Goal: Transaction & Acquisition: Purchase product/service

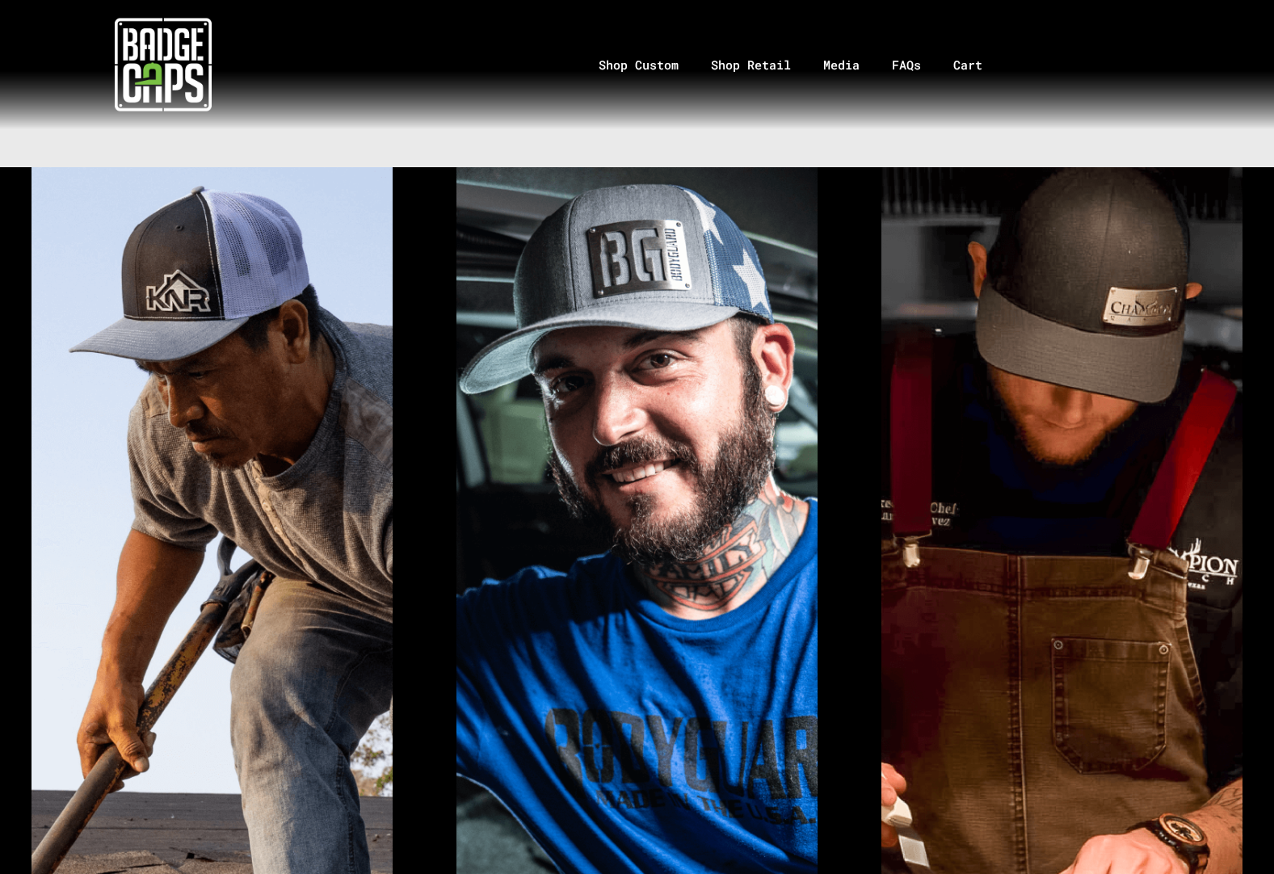
scroll to position [1050, 0]
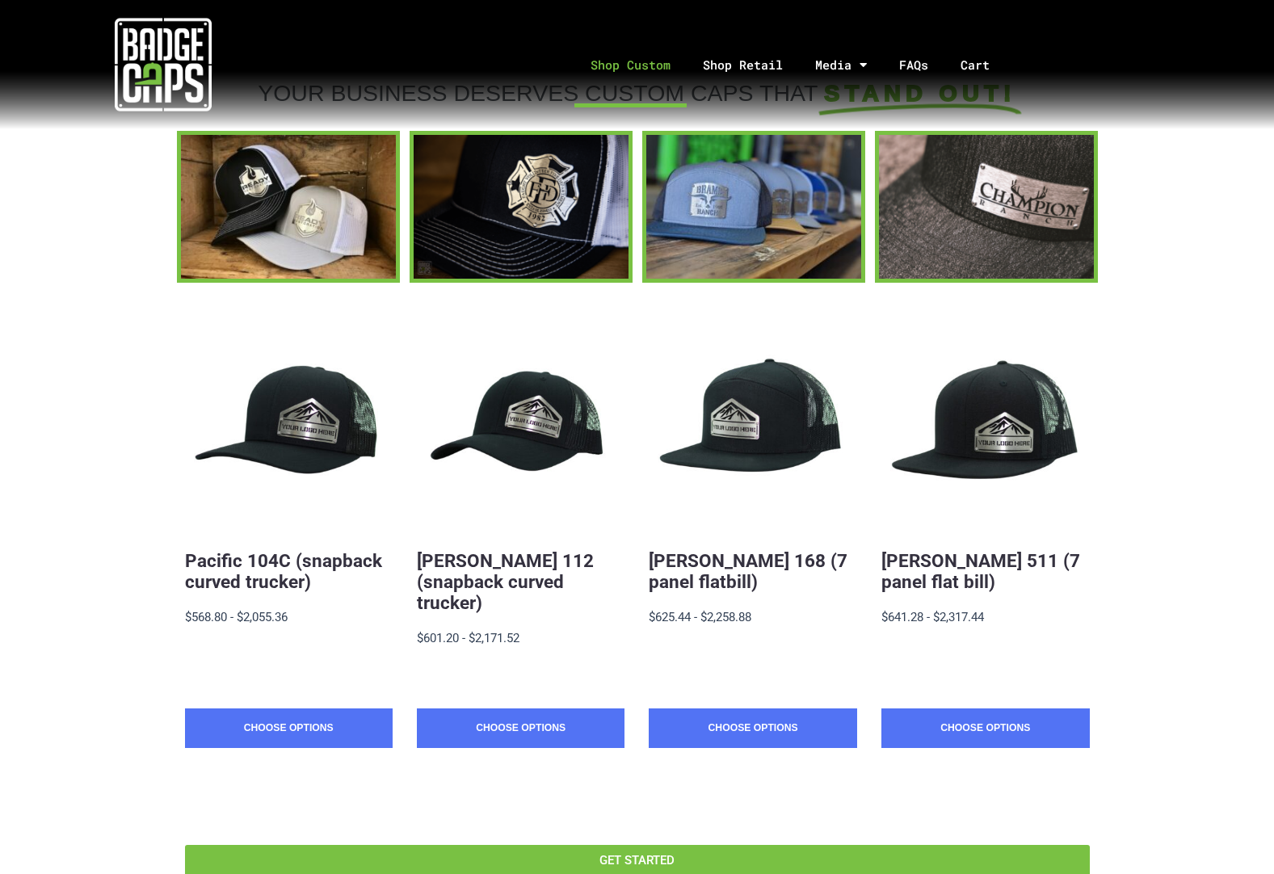
scroll to position [81, 0]
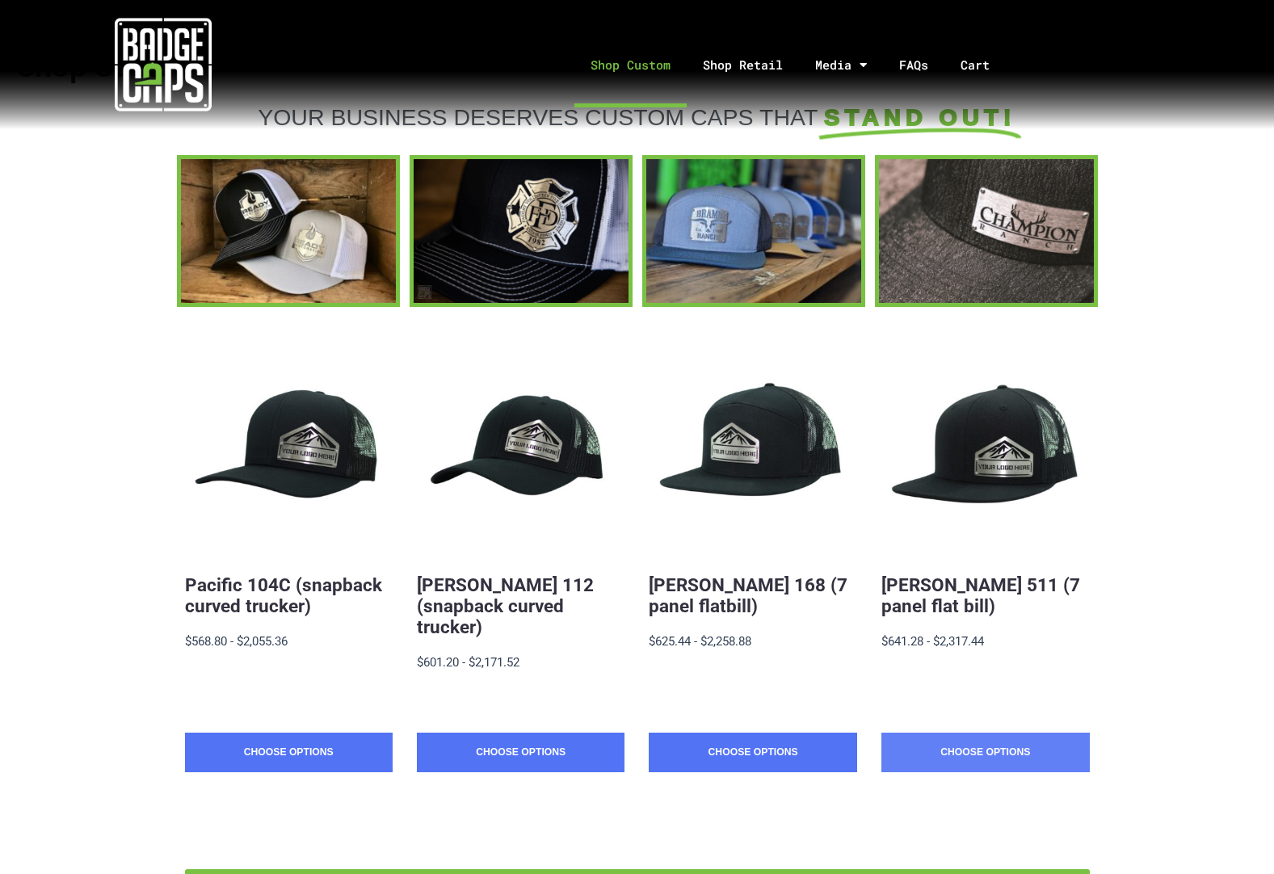
click at [1013, 733] on link "Choose Options" at bounding box center [986, 753] width 208 height 40
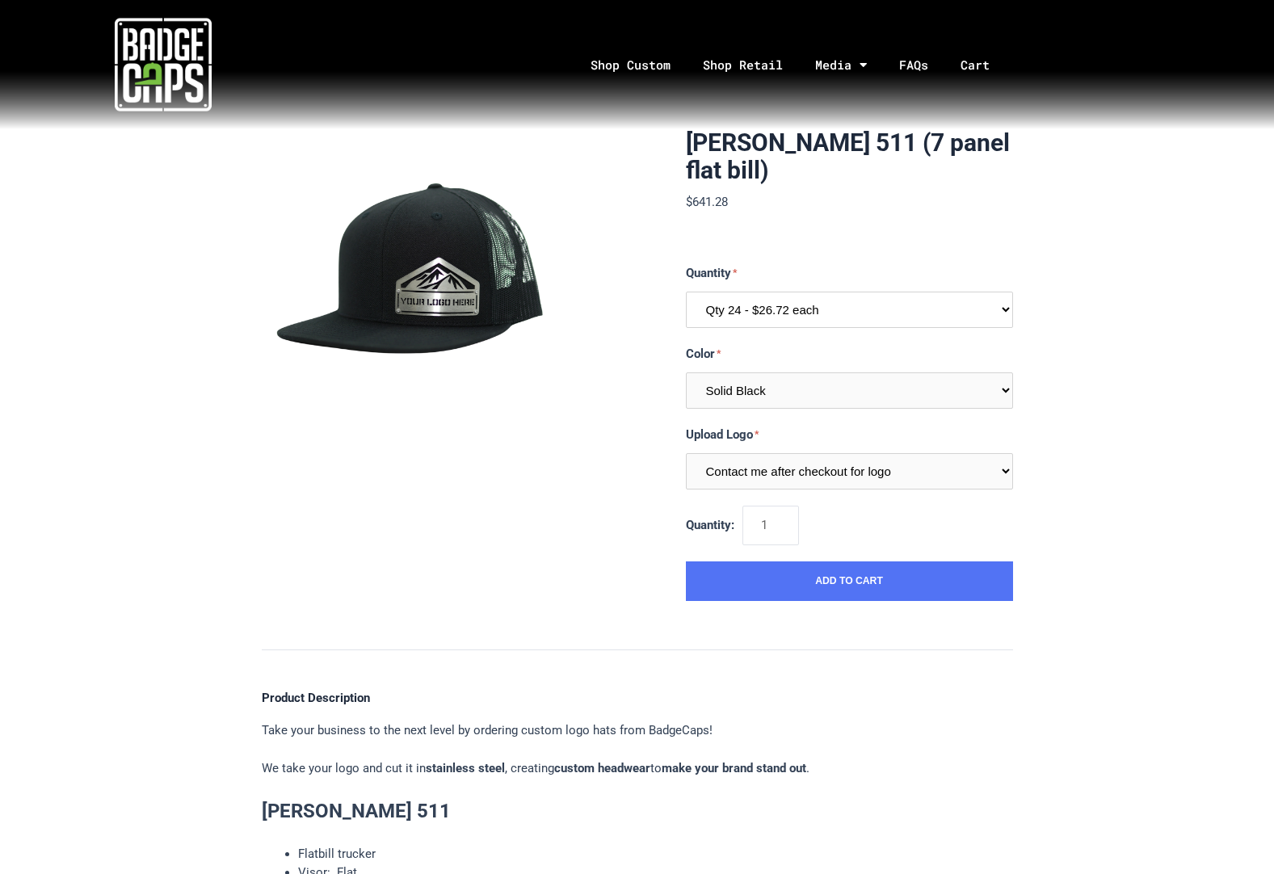
click at [1005, 310] on select "Qty 24 - $26.72 each Qty 48 - $25.86 each Qty 96 - $24.14 each" at bounding box center [849, 310] width 327 height 36
click at [1007, 304] on select "Qty 24 - $26.72 each Qty 48 - $25.86 each Qty 96 - $24.14 each" at bounding box center [849, 310] width 327 height 36
click at [794, 519] on input "2" at bounding box center [771, 526] width 57 height 40
click at [794, 520] on input "3" at bounding box center [771, 526] width 57 height 40
click at [792, 520] on input "4" at bounding box center [771, 526] width 57 height 40
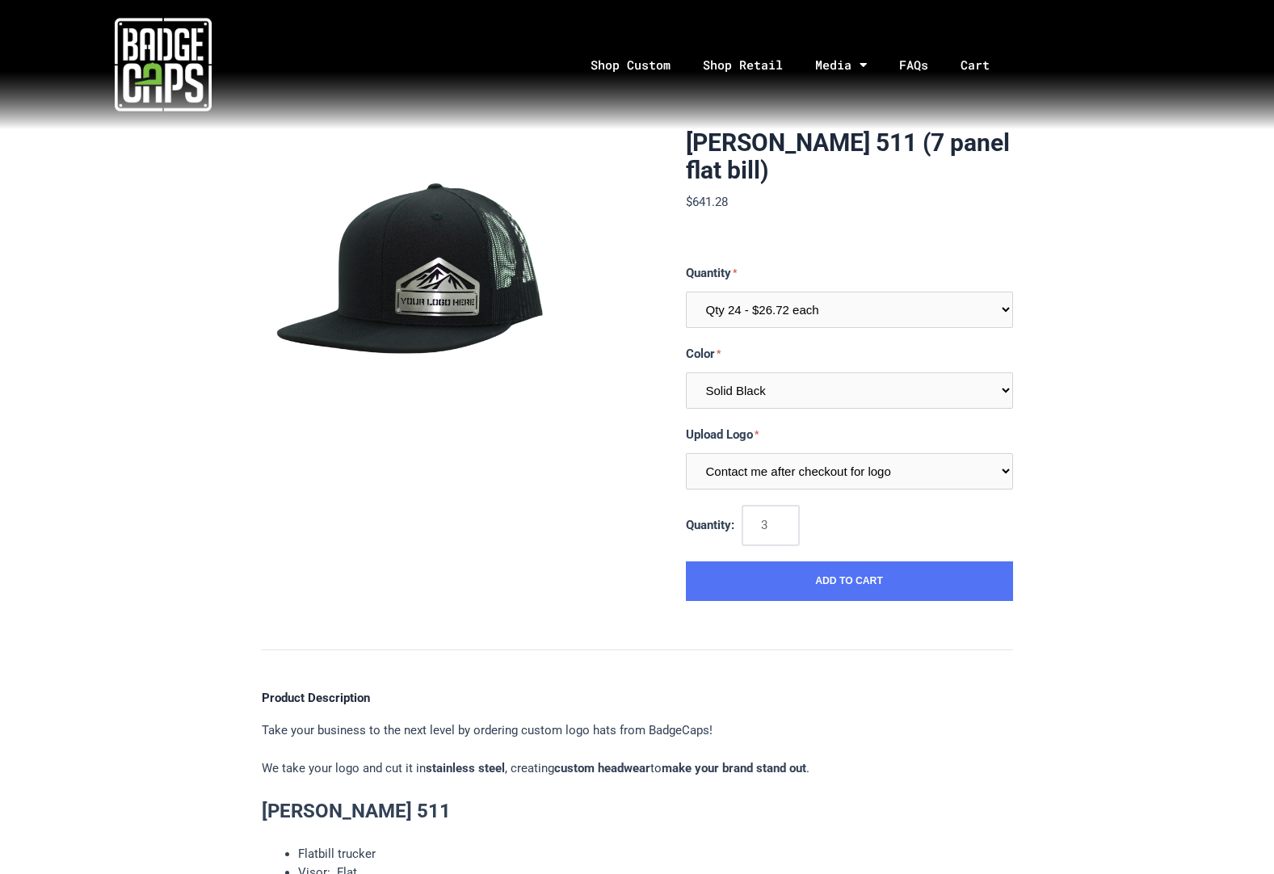
click at [791, 528] on input "3" at bounding box center [771, 526] width 57 height 40
click at [791, 528] on input "2" at bounding box center [771, 526] width 57 height 40
type input "1"
click at [791, 528] on input "1" at bounding box center [771, 526] width 57 height 40
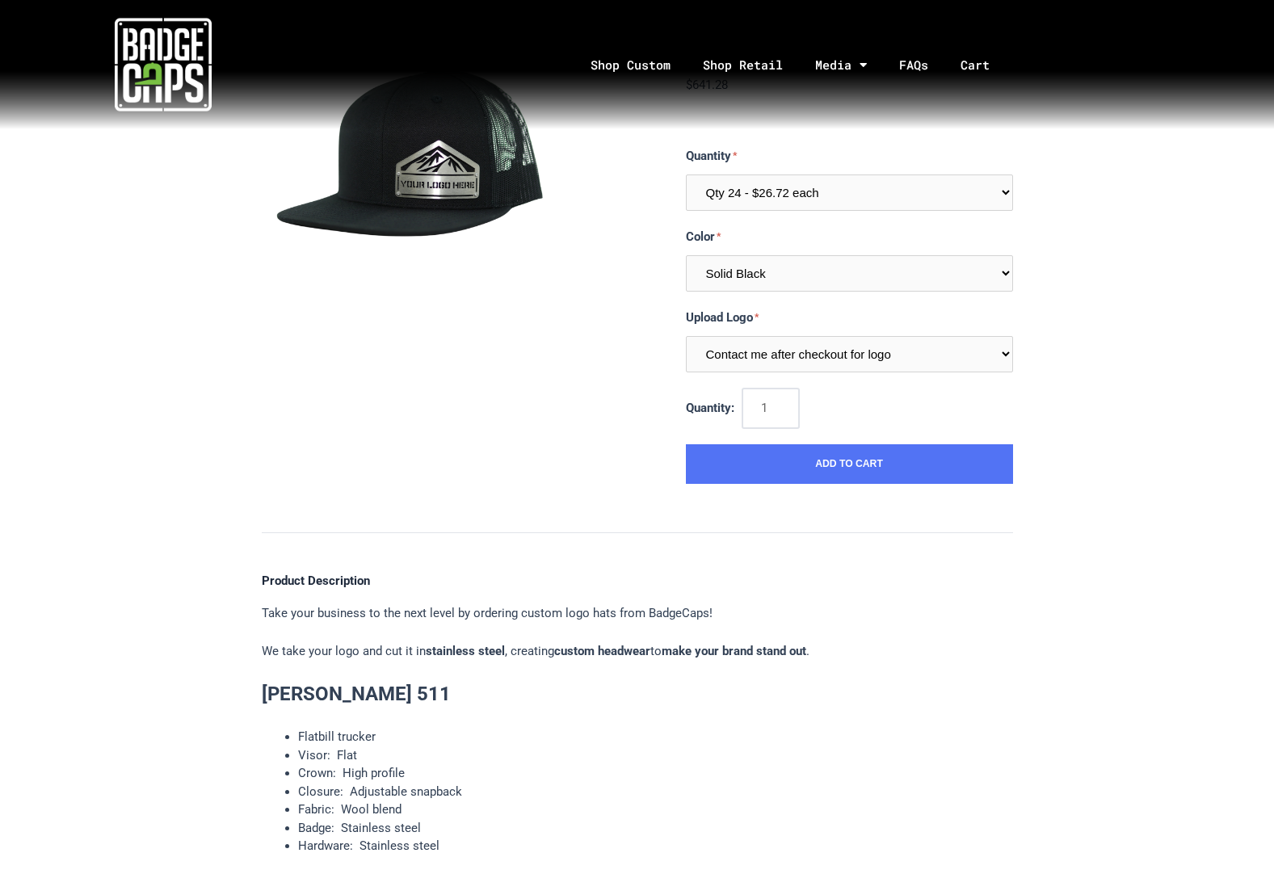
scroll to position [81, 0]
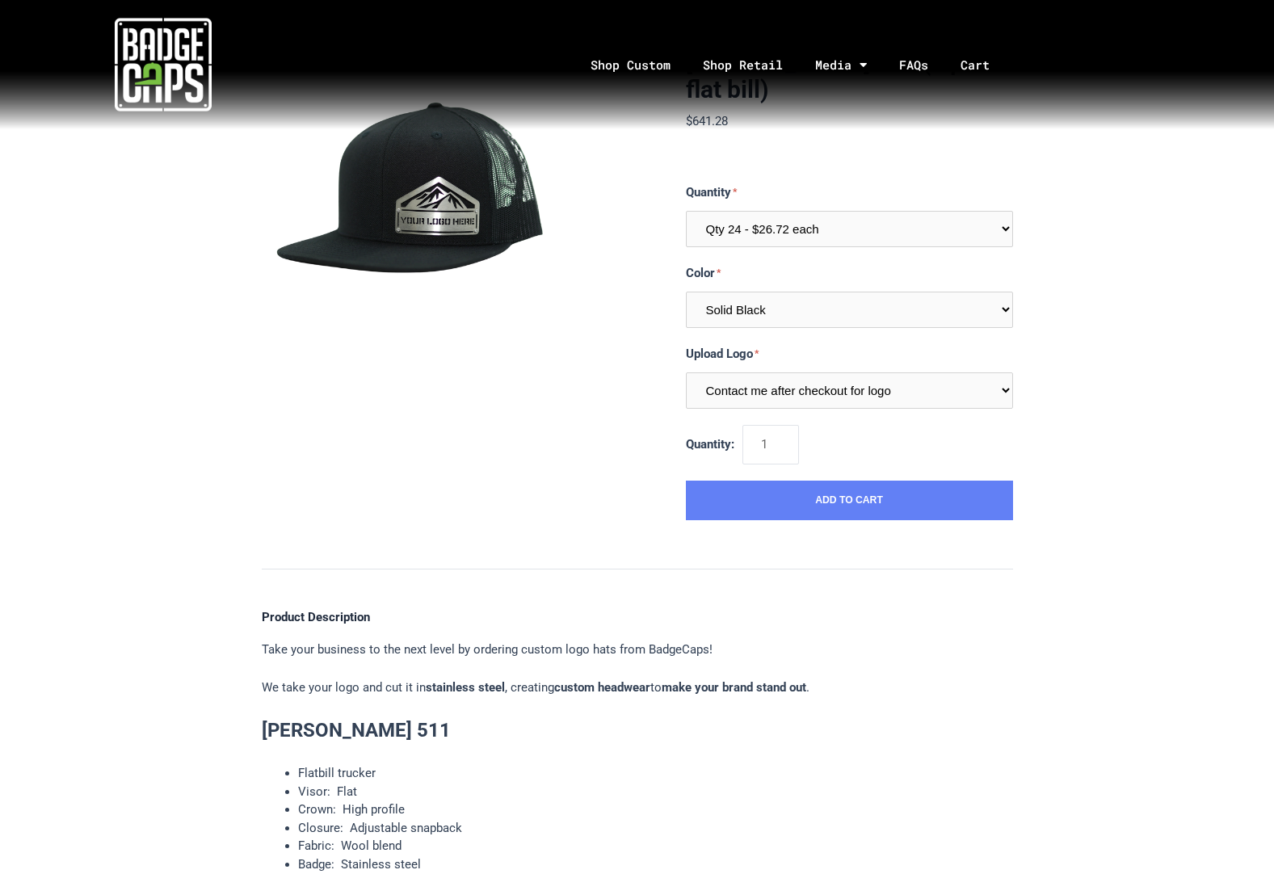
click at [851, 501] on button "Add to Cart" at bounding box center [849, 501] width 327 height 40
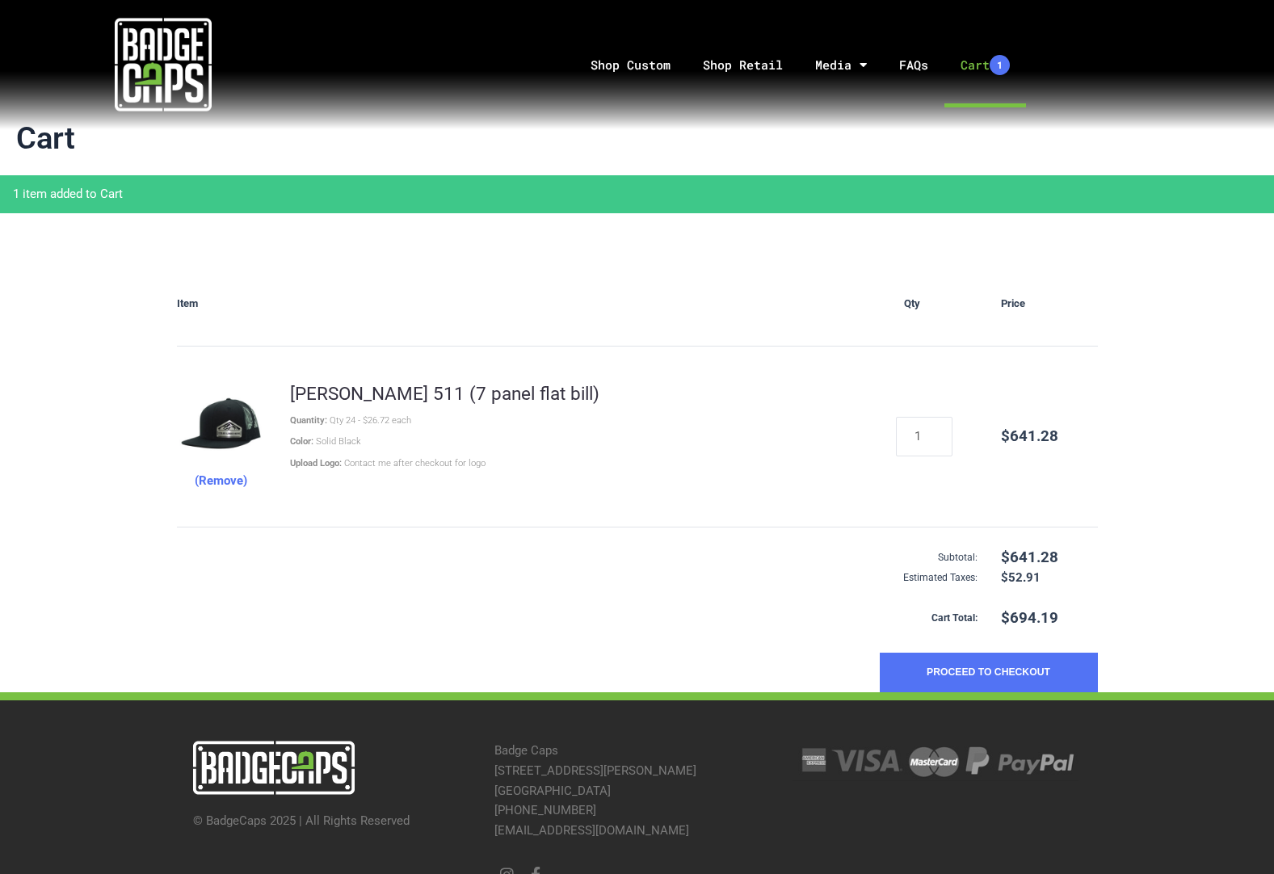
scroll to position [21, 0]
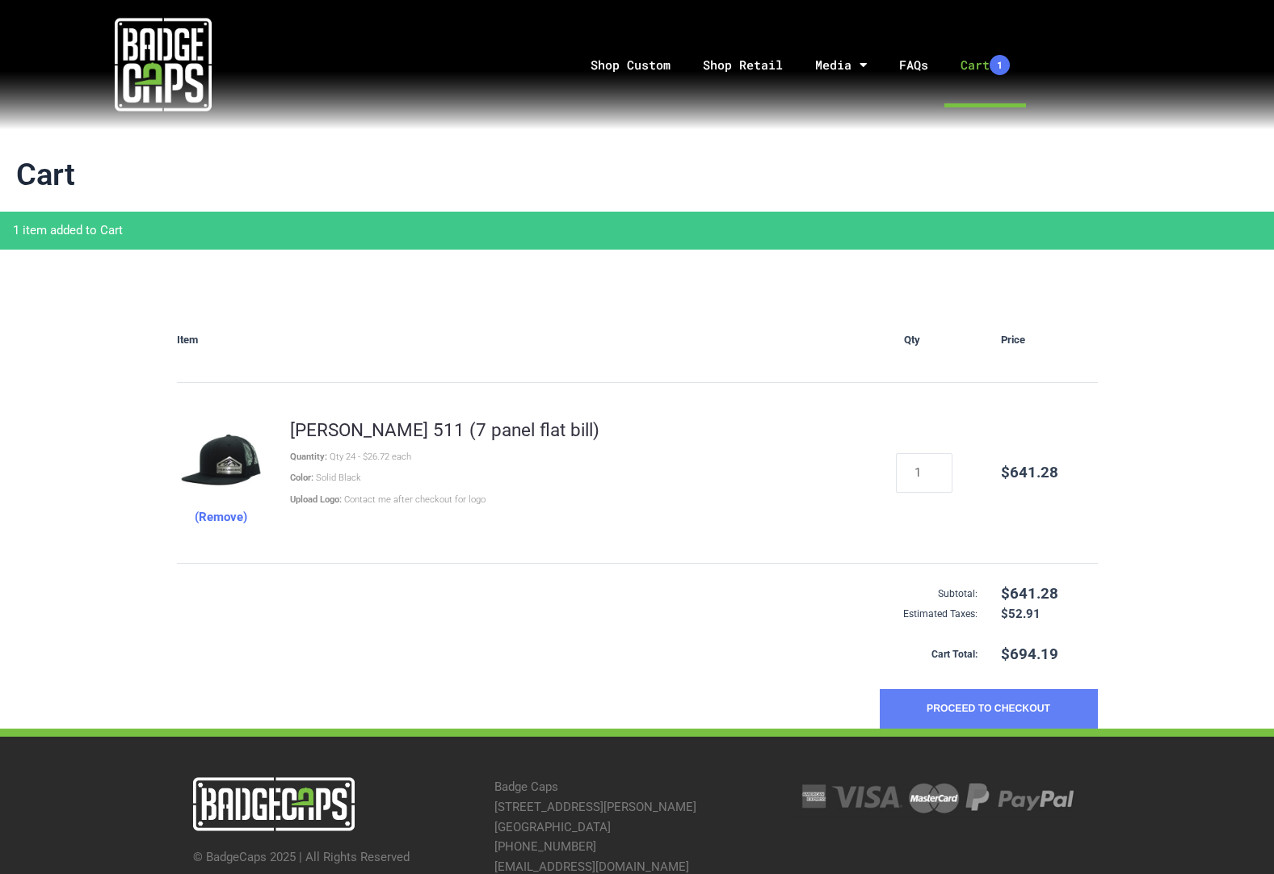
click at [991, 707] on button "Proceed to Checkout" at bounding box center [989, 709] width 218 height 40
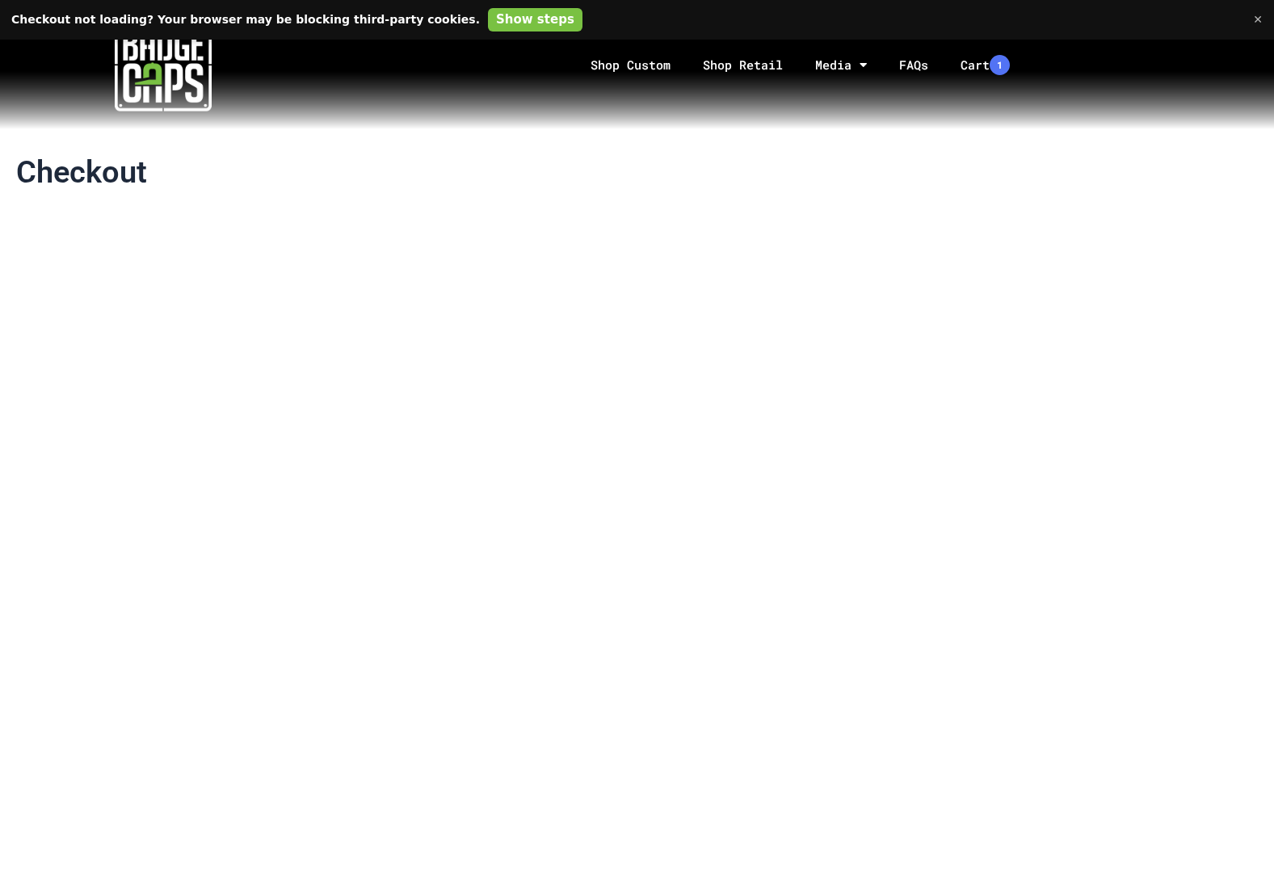
scroll to position [4, 0]
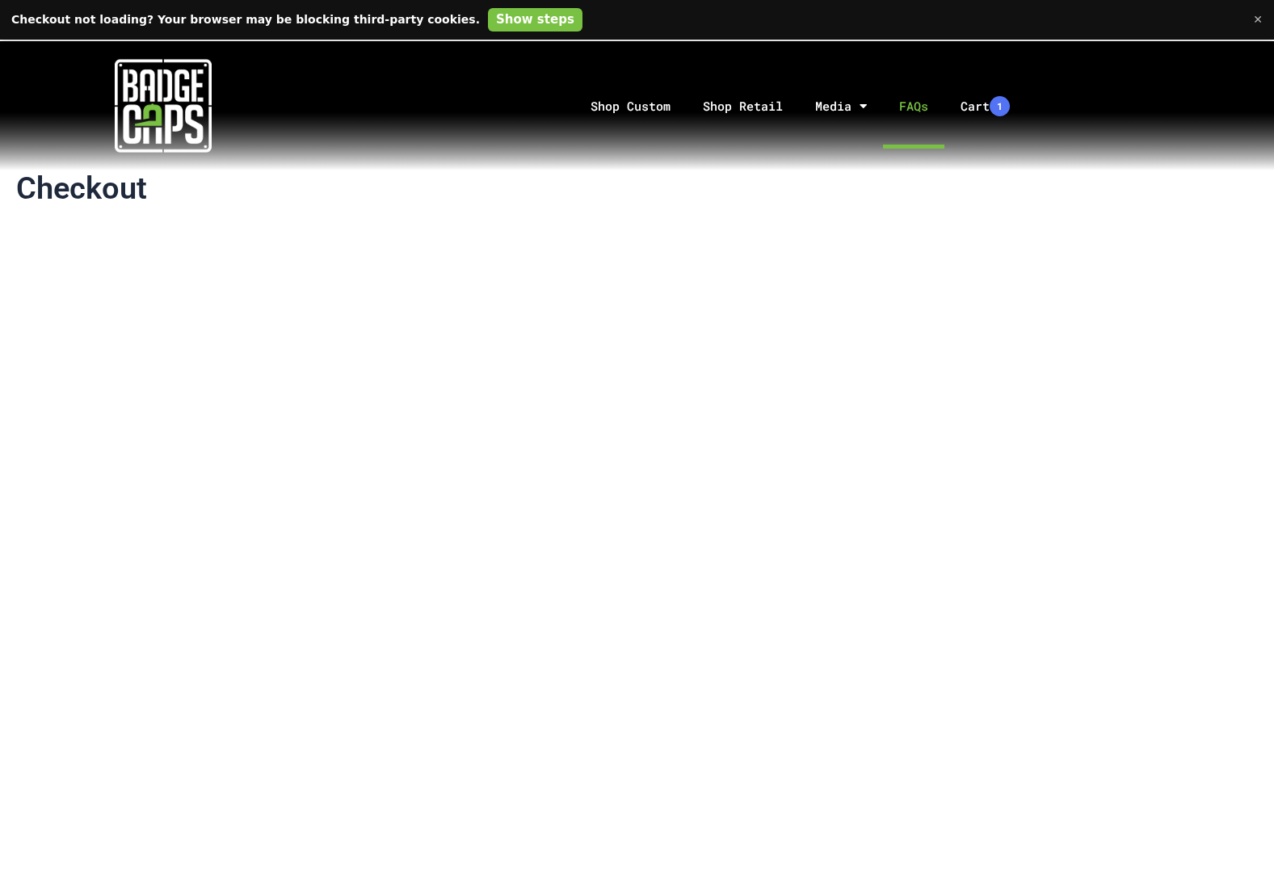
click at [903, 112] on link "FAQs" at bounding box center [913, 106] width 61 height 85
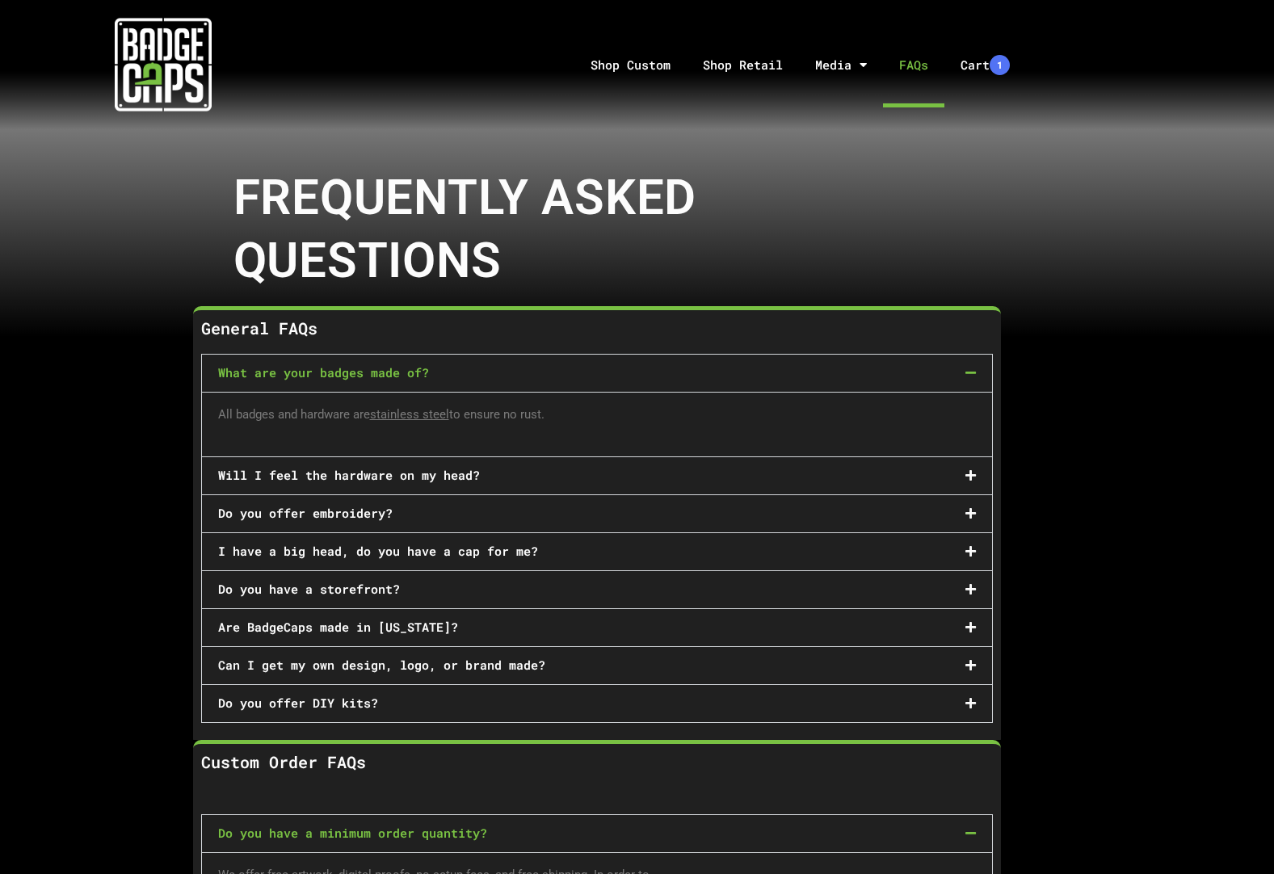
scroll to position [162, 0]
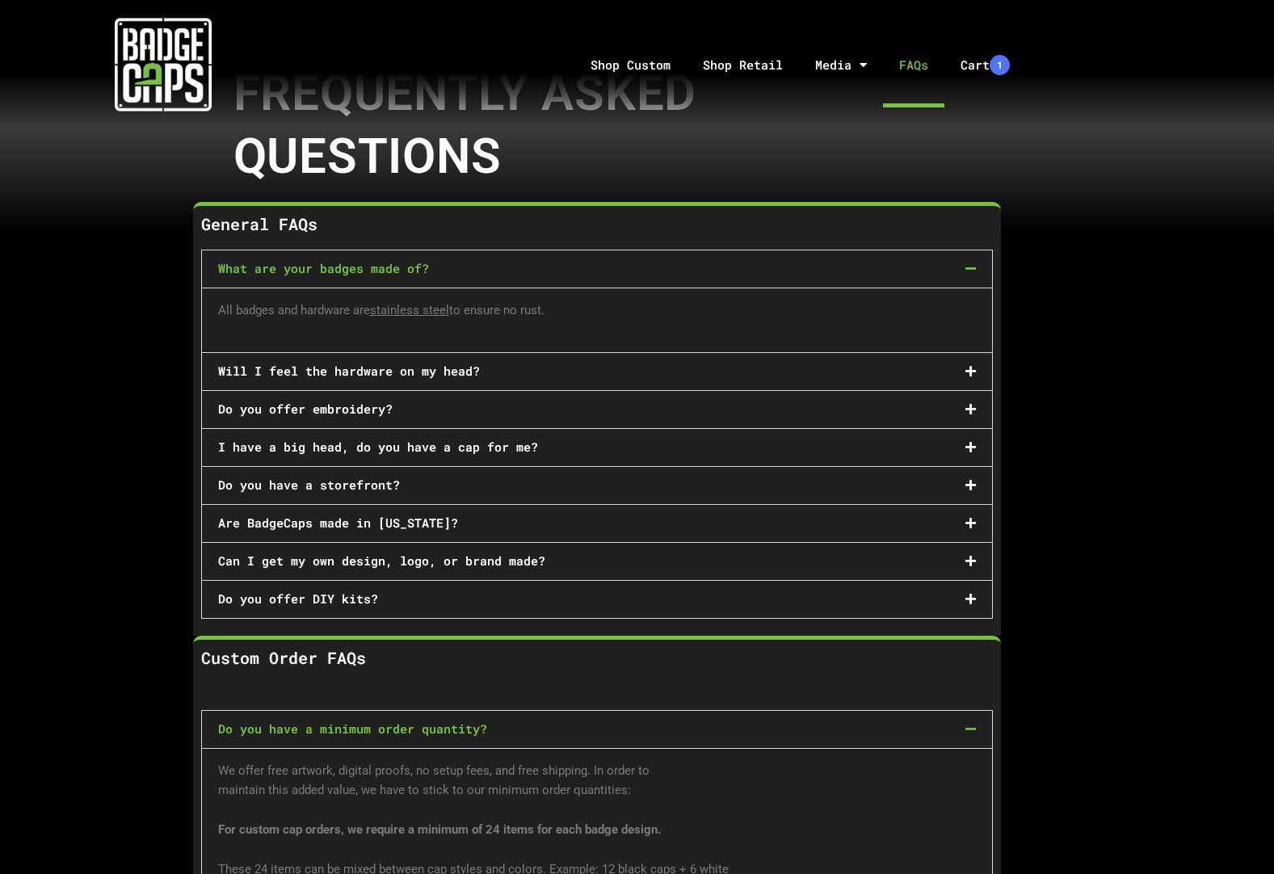
click at [970, 555] on icon at bounding box center [971, 561] width 11 height 12
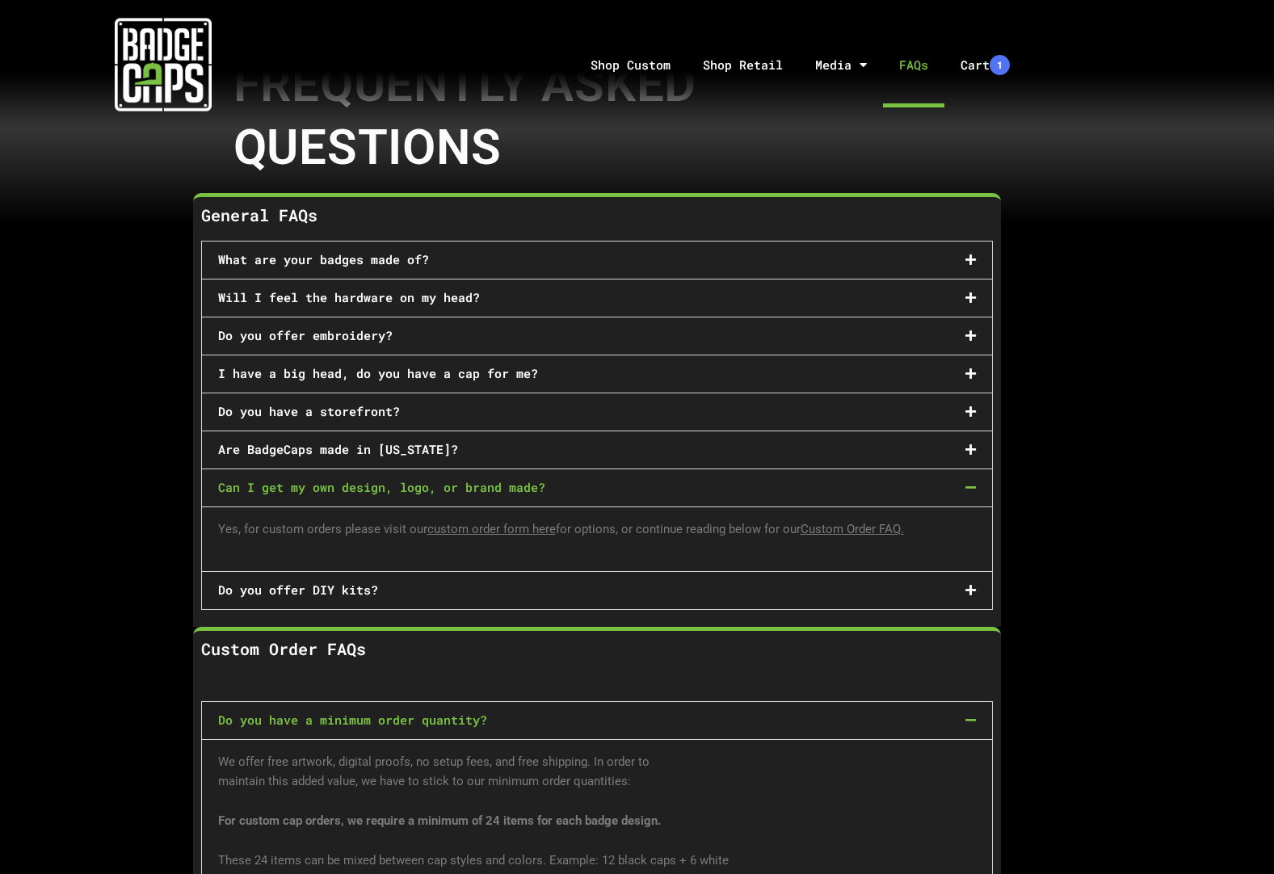
scroll to position [0, 0]
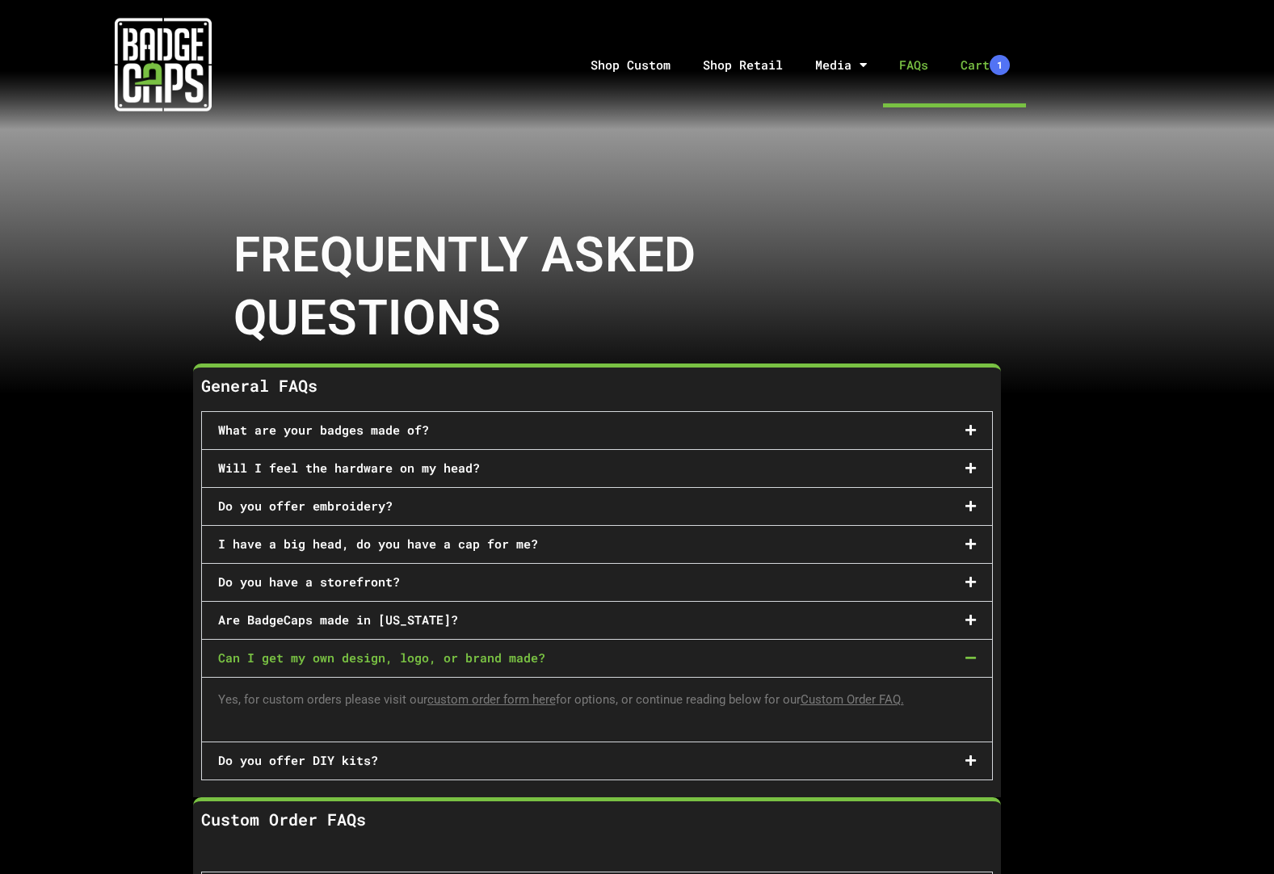
click at [993, 61] on link "Cart 1" at bounding box center [986, 65] width 82 height 85
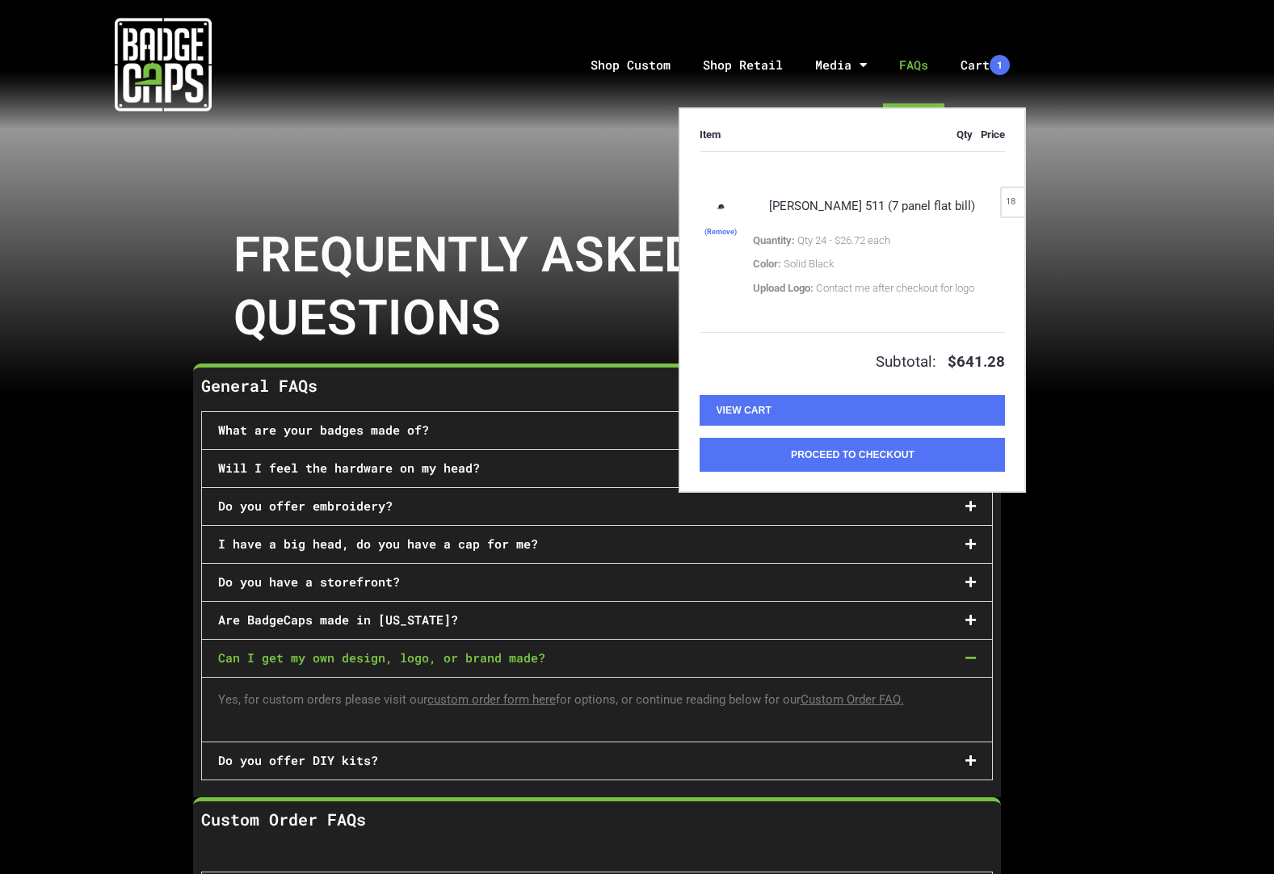
type input "18"
click at [1001, 200] on input "18" at bounding box center [1017, 202] width 32 height 30
click at [1001, 198] on input "19" at bounding box center [1017, 202] width 32 height 30
type input "20"
click at [1001, 198] on input "20" at bounding box center [1017, 202] width 32 height 30
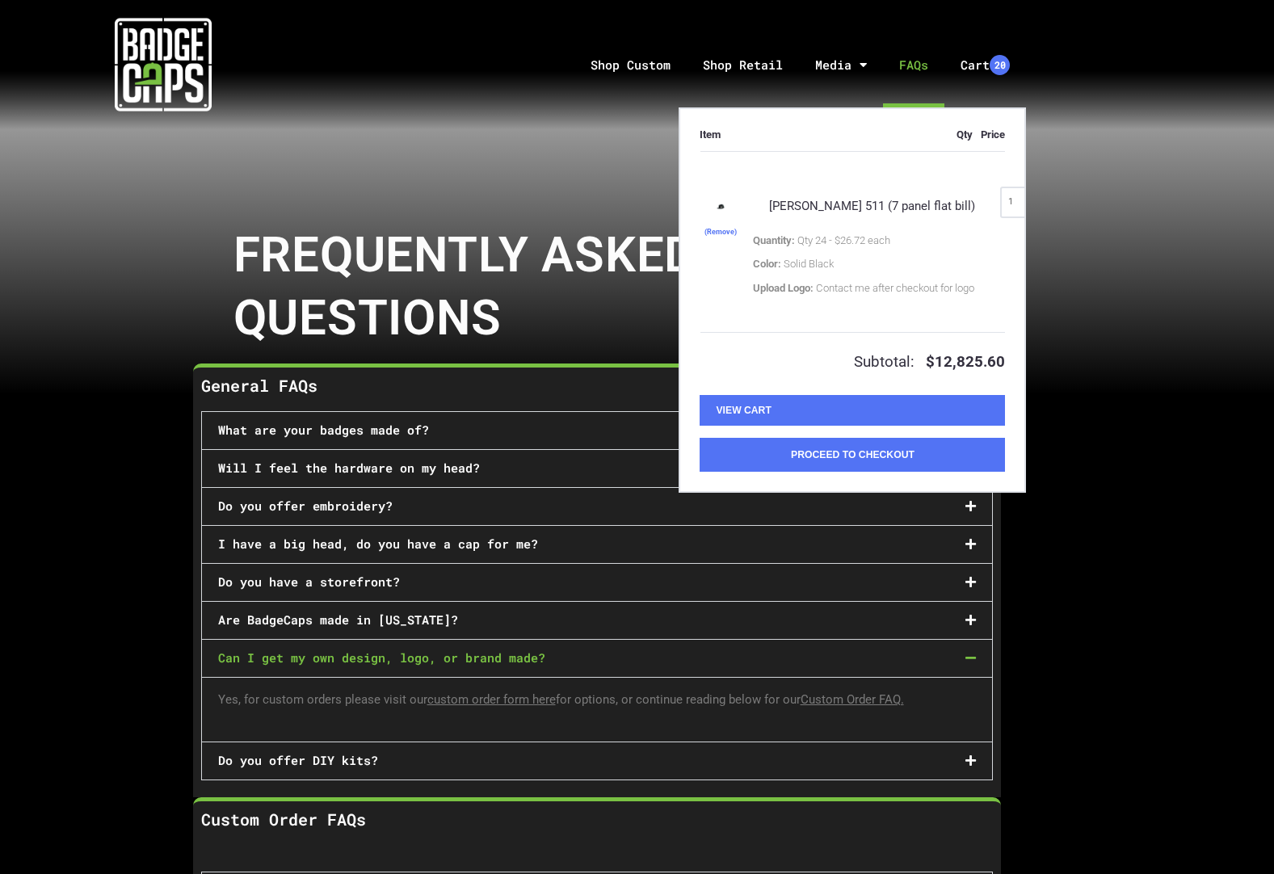
type input "1"
click at [993, 258] on div "(Remove) Richardson 511 (7 panel flat bill) Quantity: Qty 24 - $26.72 each Colo…" at bounding box center [853, 242] width 305 height 182
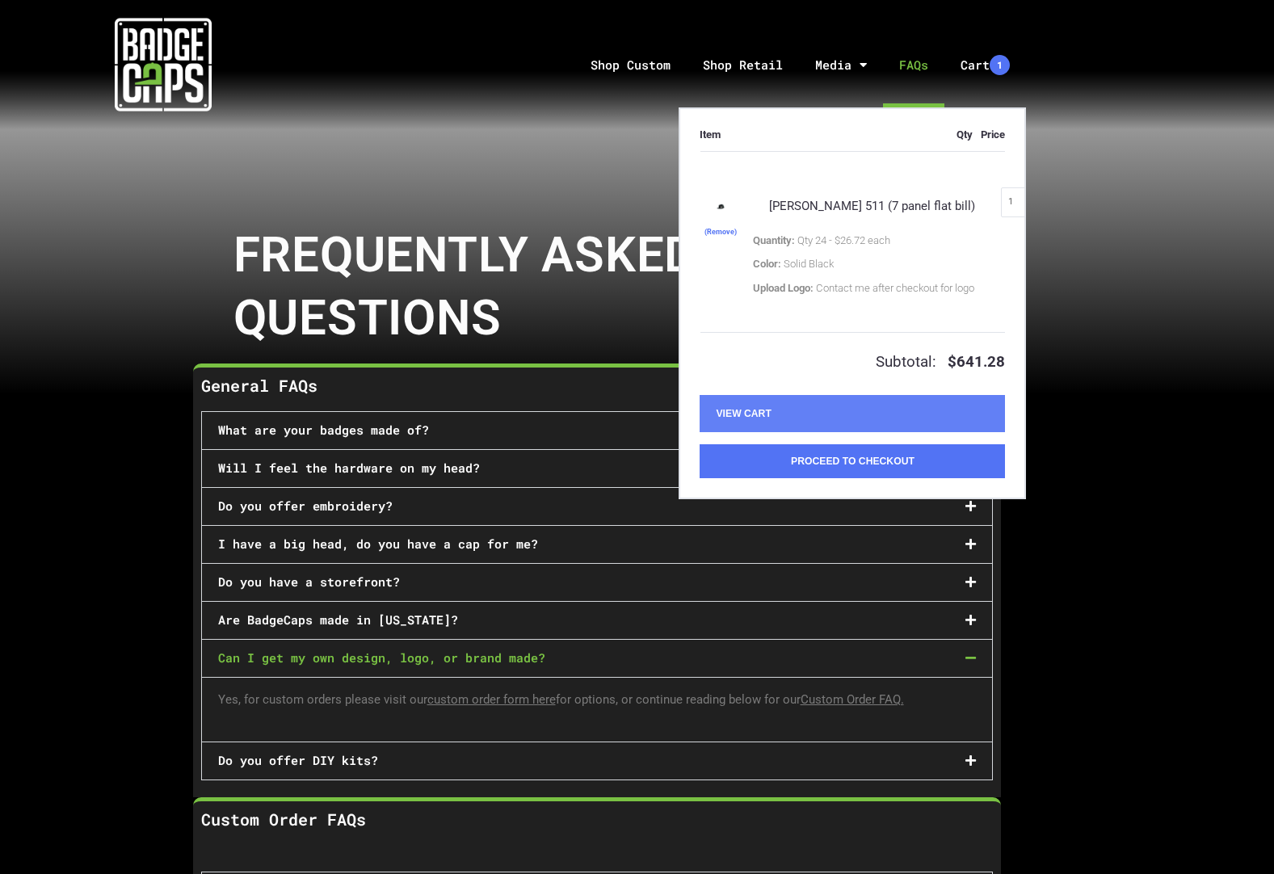
click at [780, 428] on link "View Cart" at bounding box center [852, 413] width 305 height 37
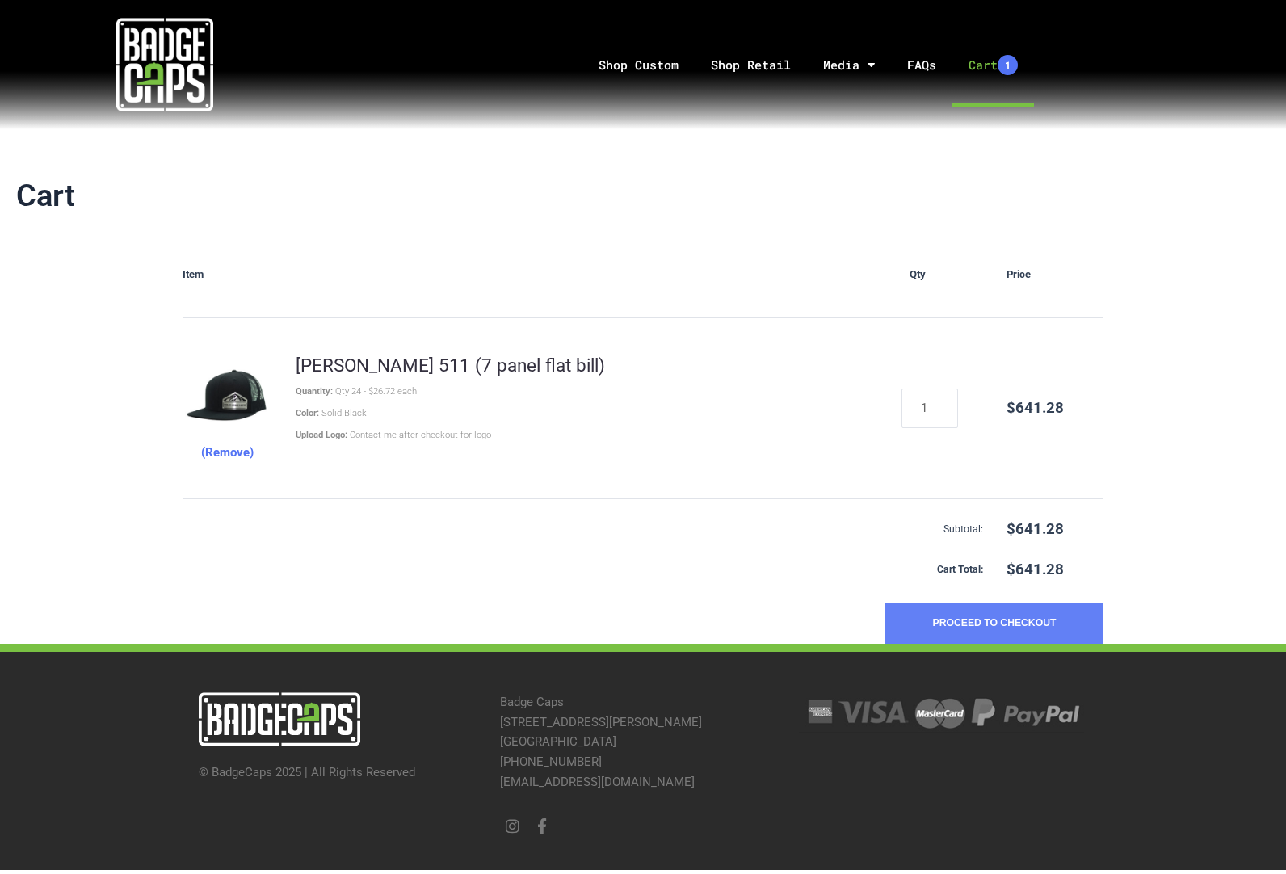
click at [980, 616] on button "Proceed to Checkout" at bounding box center [995, 624] width 218 height 40
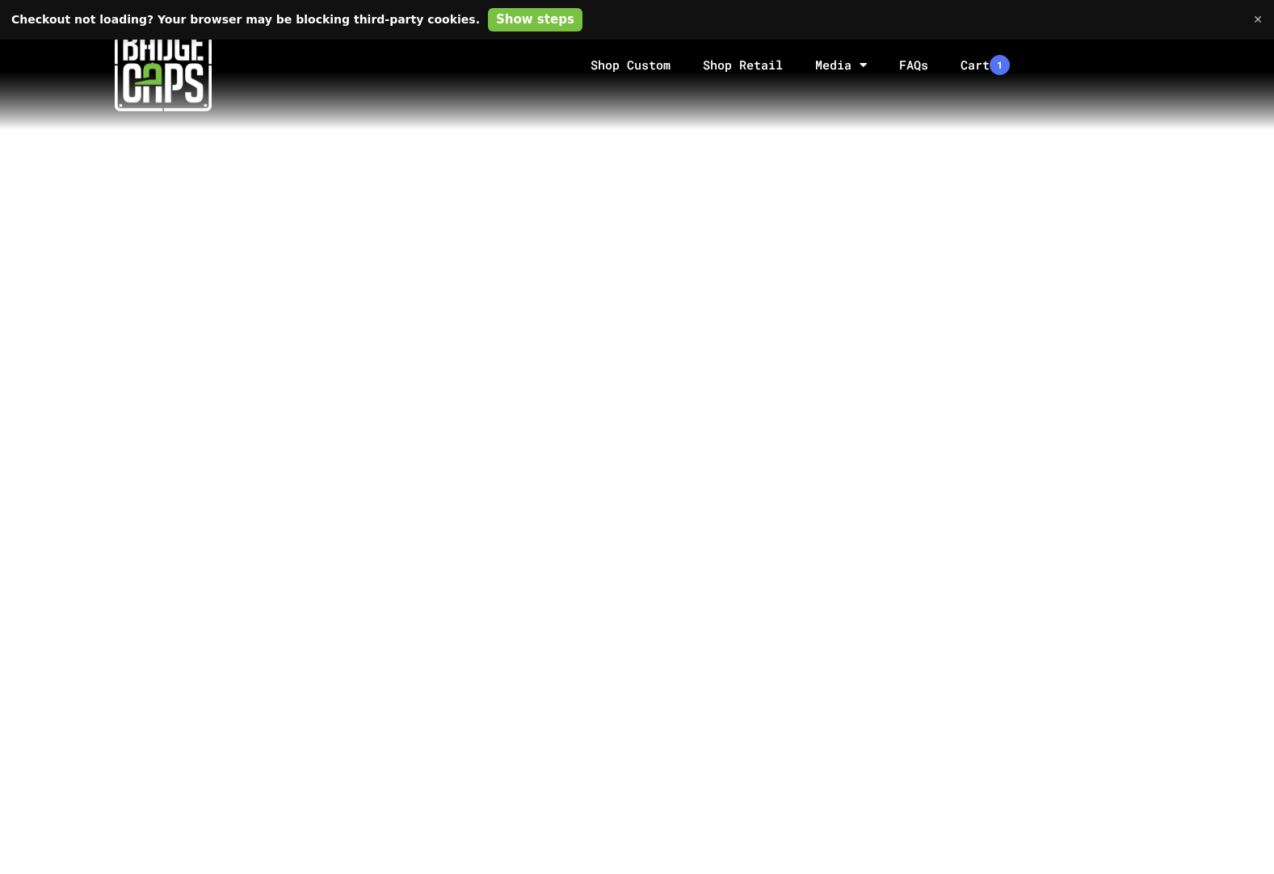
scroll to position [134, 0]
click at [95, 570] on section at bounding box center [637, 640] width 1274 height 1114
drag, startPoint x: 0, startPoint y: 432, endPoint x: 1171, endPoint y: 199, distance: 1193.9
click at [1171, 199] on section at bounding box center [637, 710] width 1274 height 1146
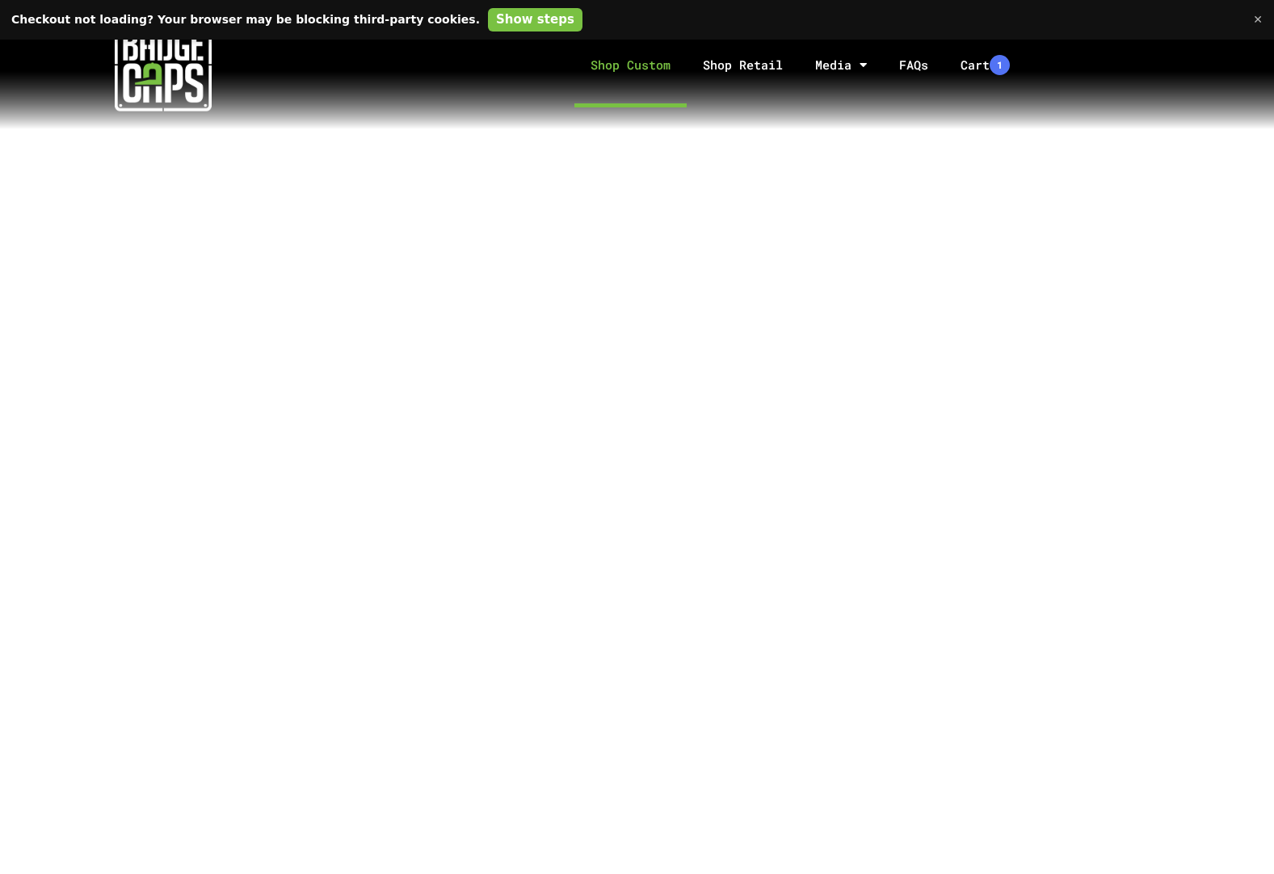
scroll to position [4, 0]
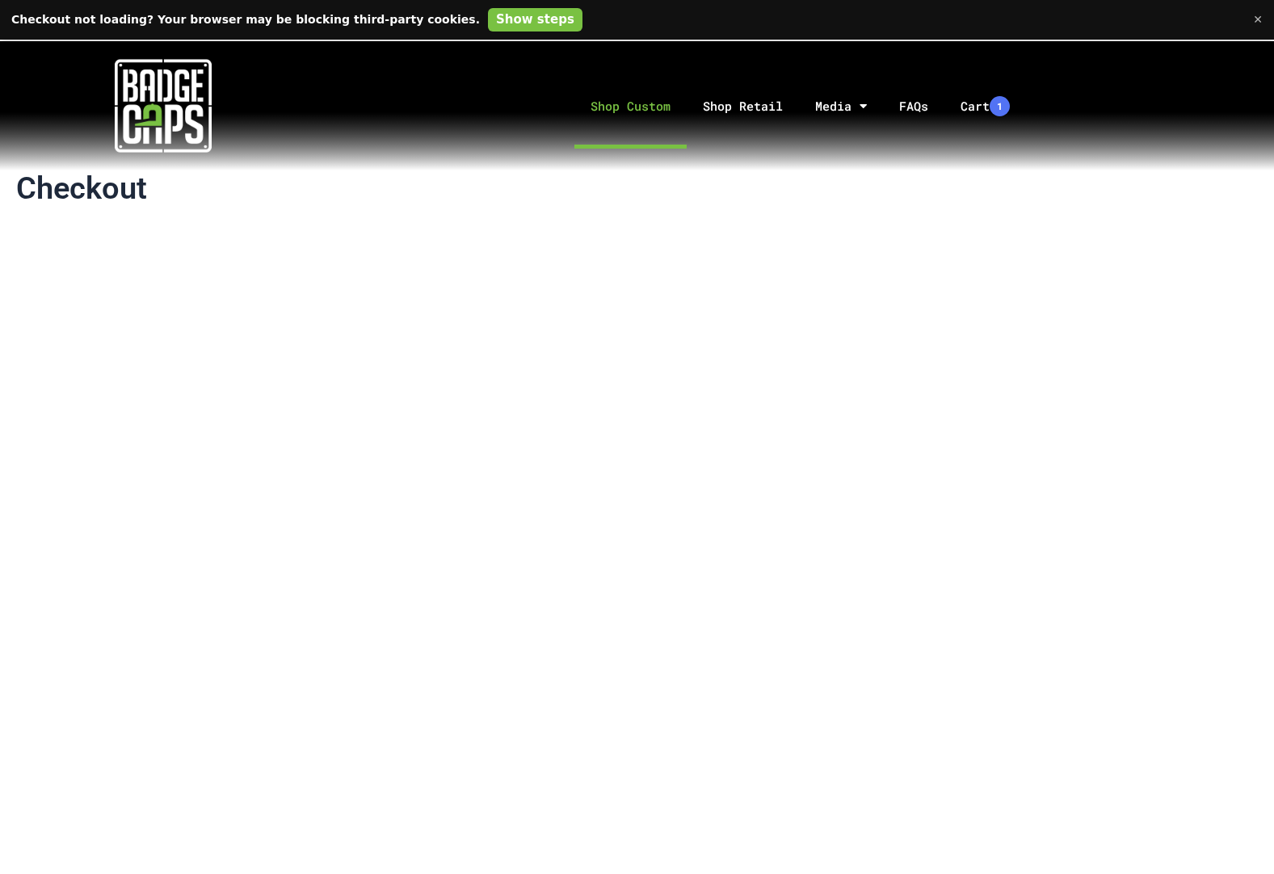
click at [621, 107] on link "Shop Custom" at bounding box center [631, 106] width 112 height 85
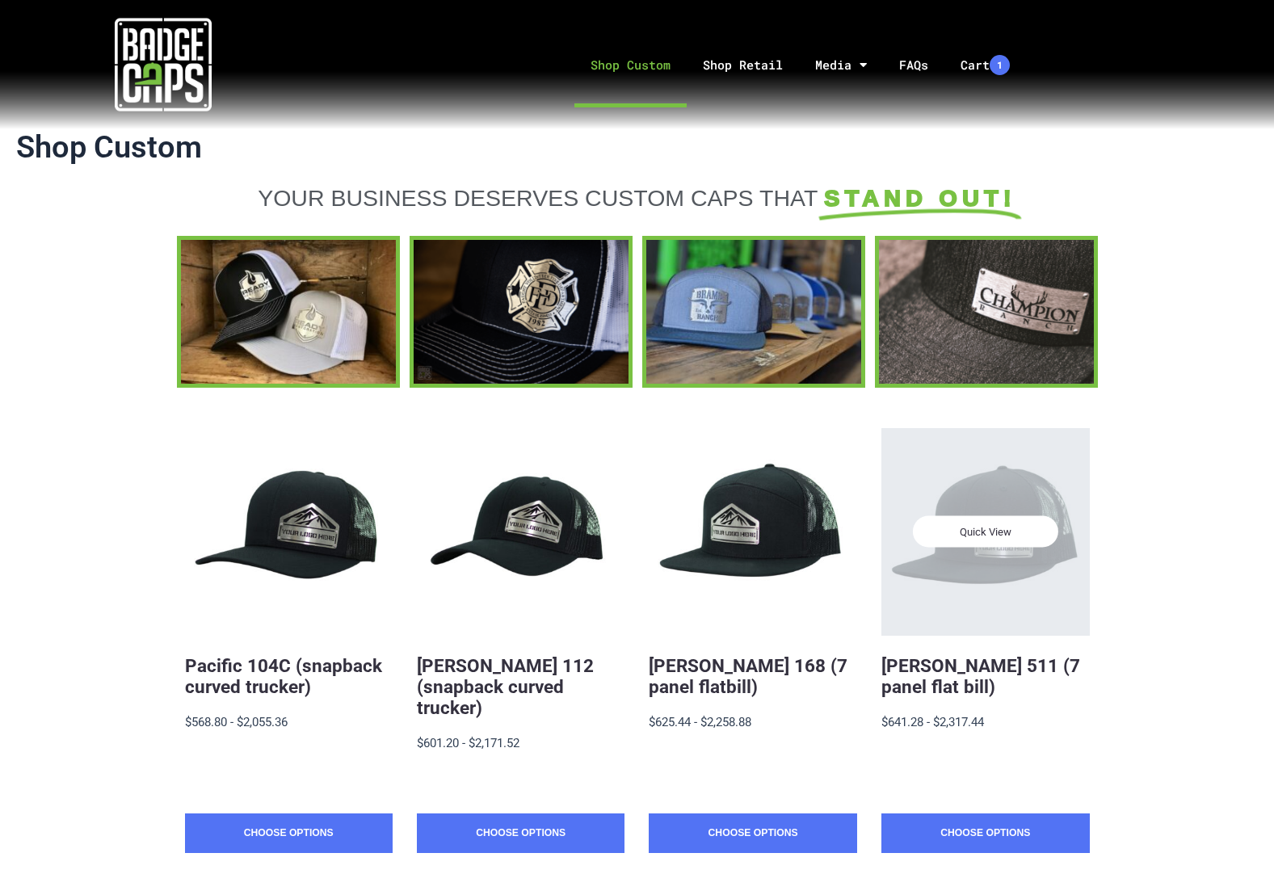
click at [1030, 553] on div "Quick View" at bounding box center [986, 532] width 208 height 208
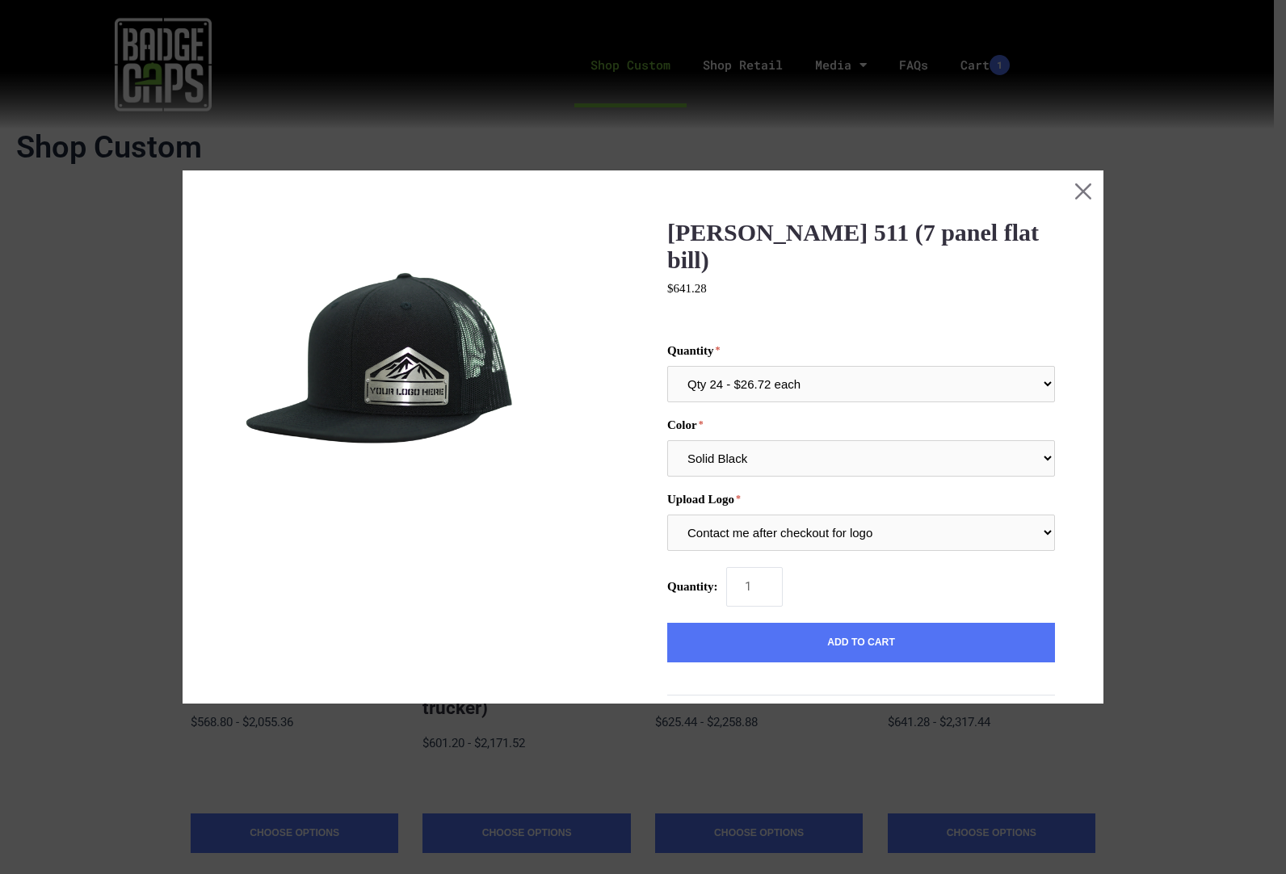
click at [393, 381] on img at bounding box center [380, 368] width 299 height 299
click at [1067, 188] on button "Close this dialog window" at bounding box center [1083, 191] width 40 height 40
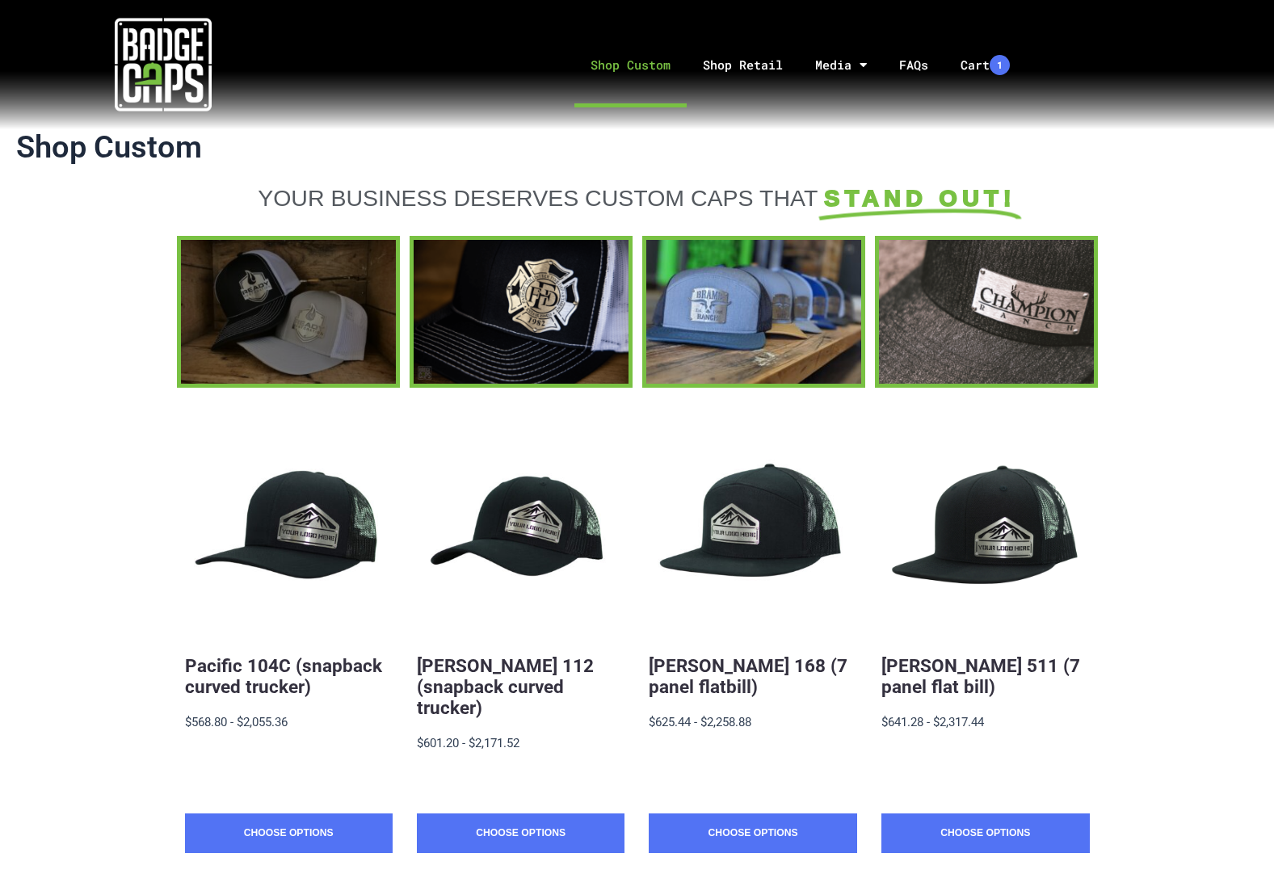
click at [292, 294] on div at bounding box center [288, 311] width 215 height 143
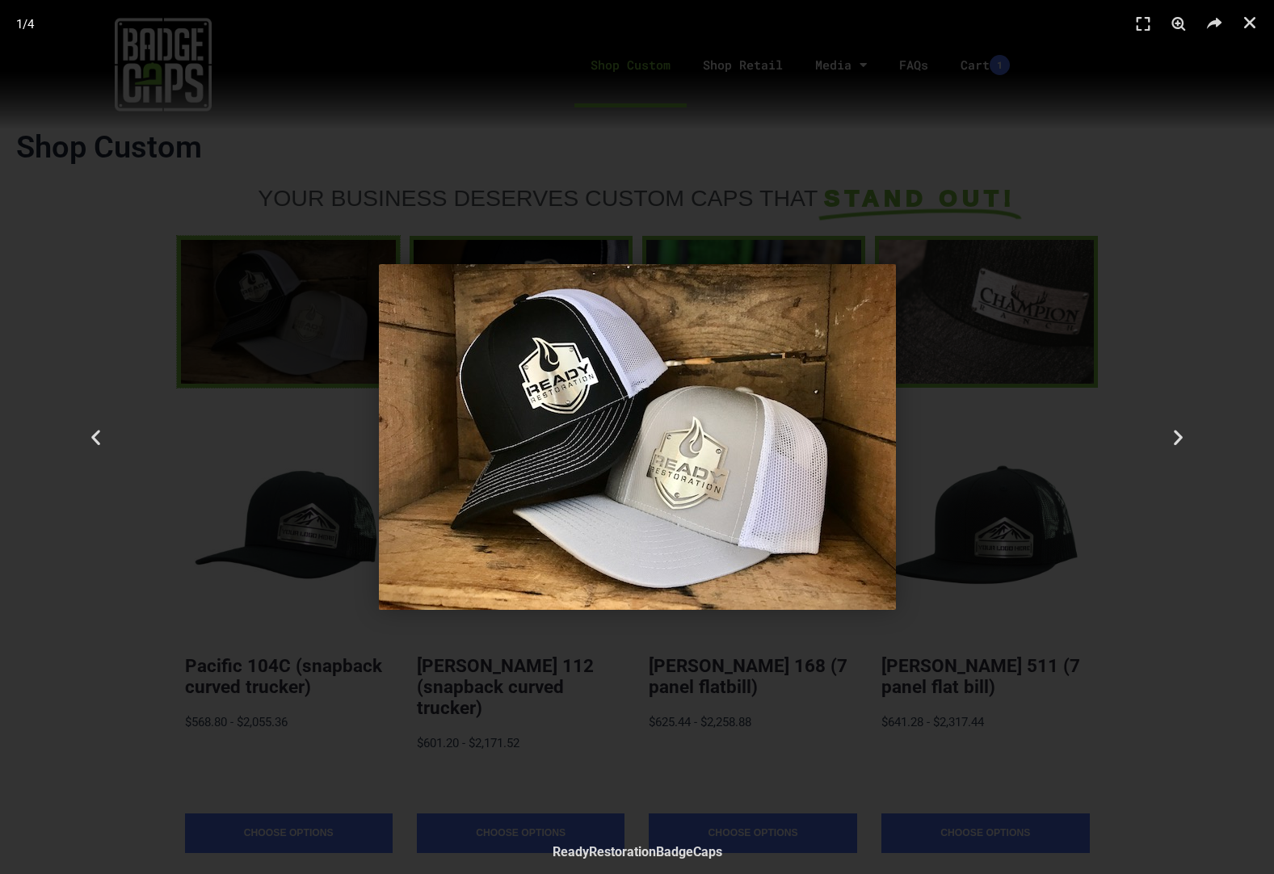
click at [631, 411] on img "1 / 4" at bounding box center [637, 437] width 517 height 346
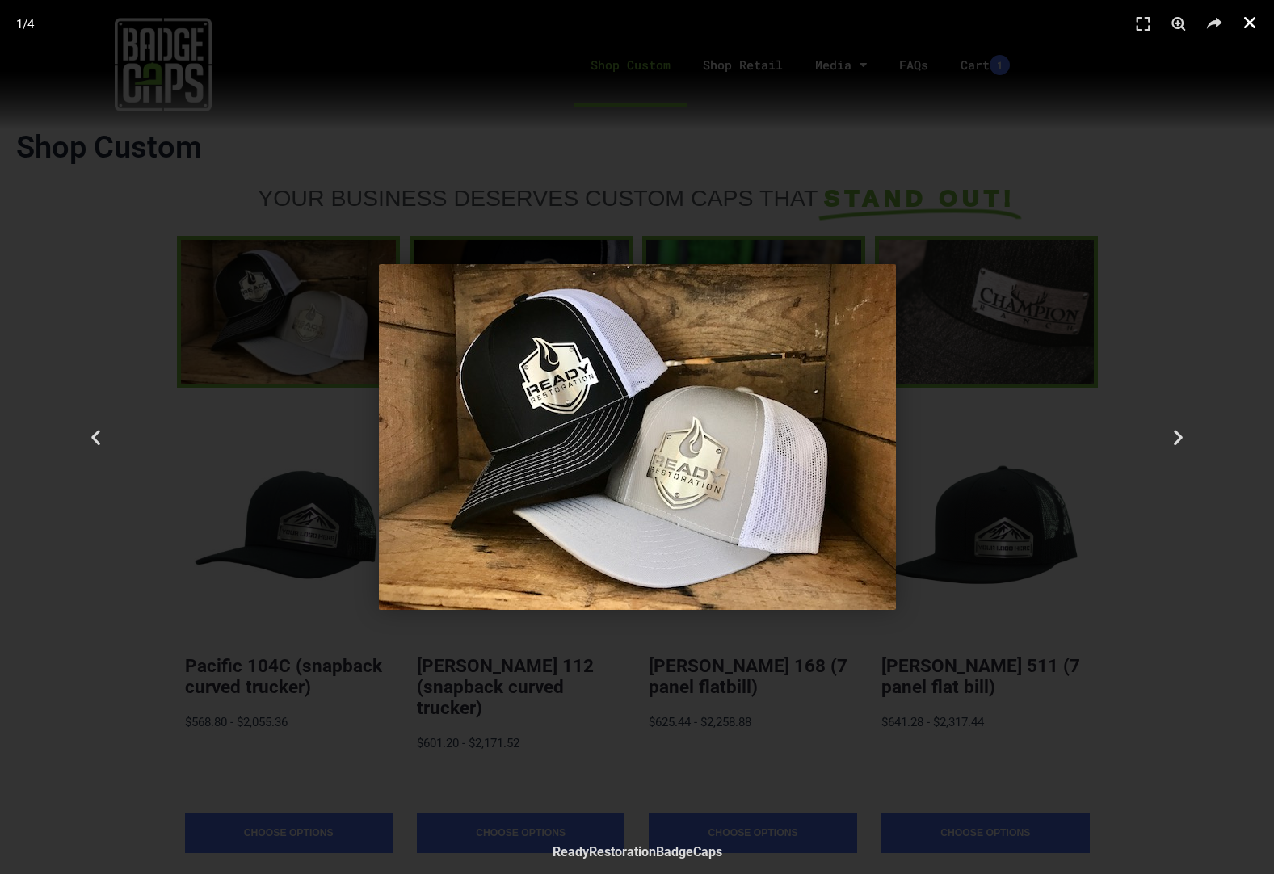
click at [1251, 19] on icon "Close (Esc)" at bounding box center [1250, 23] width 16 height 16
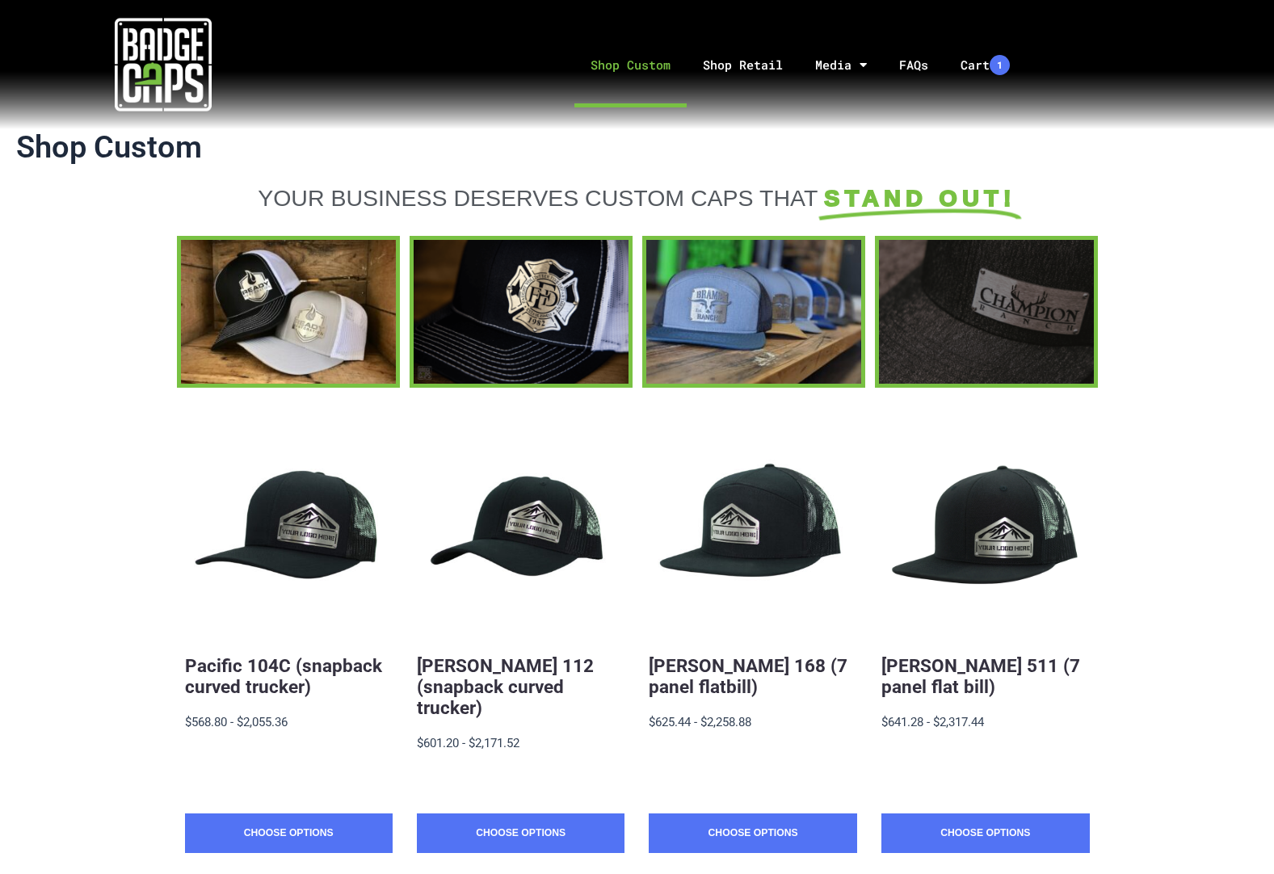
click at [1013, 310] on div at bounding box center [986, 311] width 215 height 143
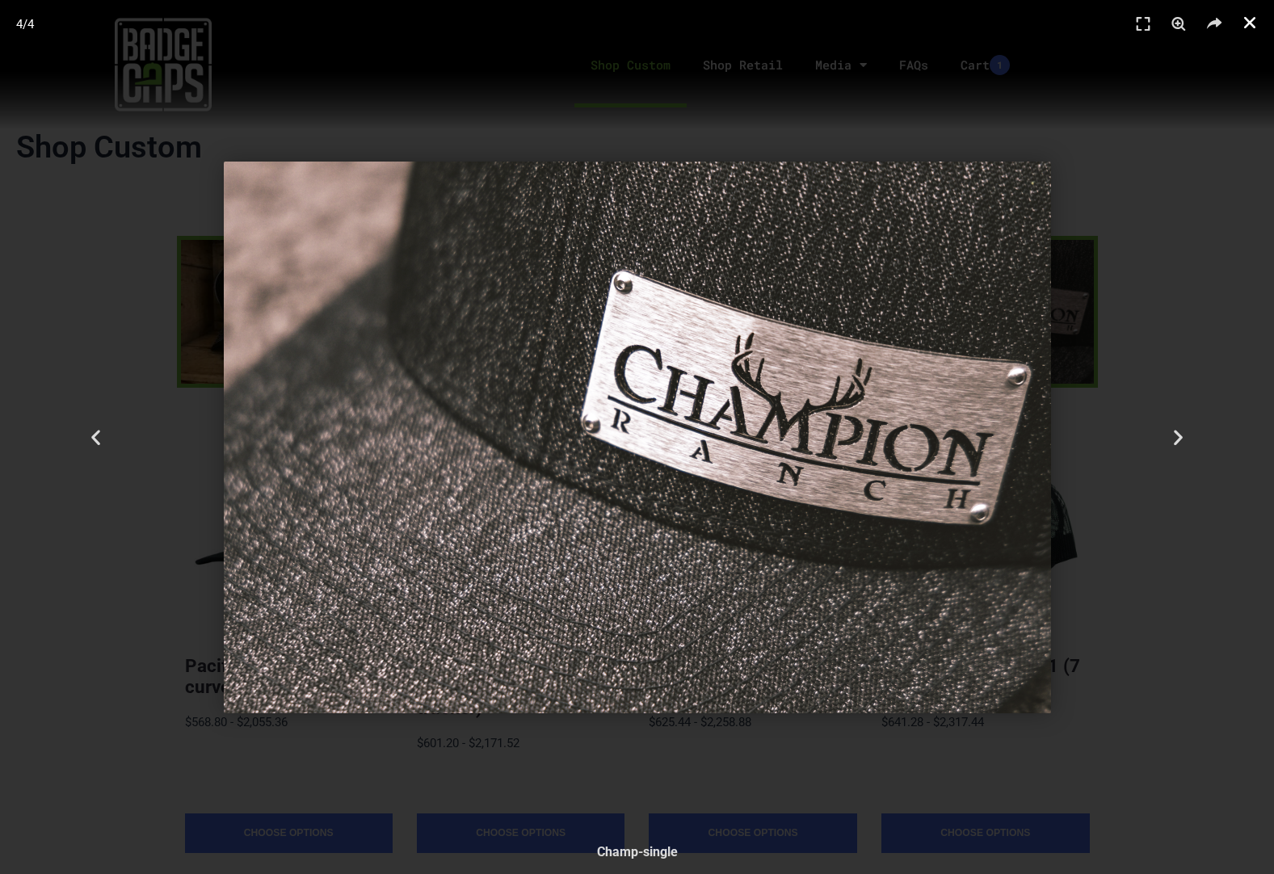
click at [1251, 21] on icon "Close (Esc)" at bounding box center [1250, 23] width 16 height 16
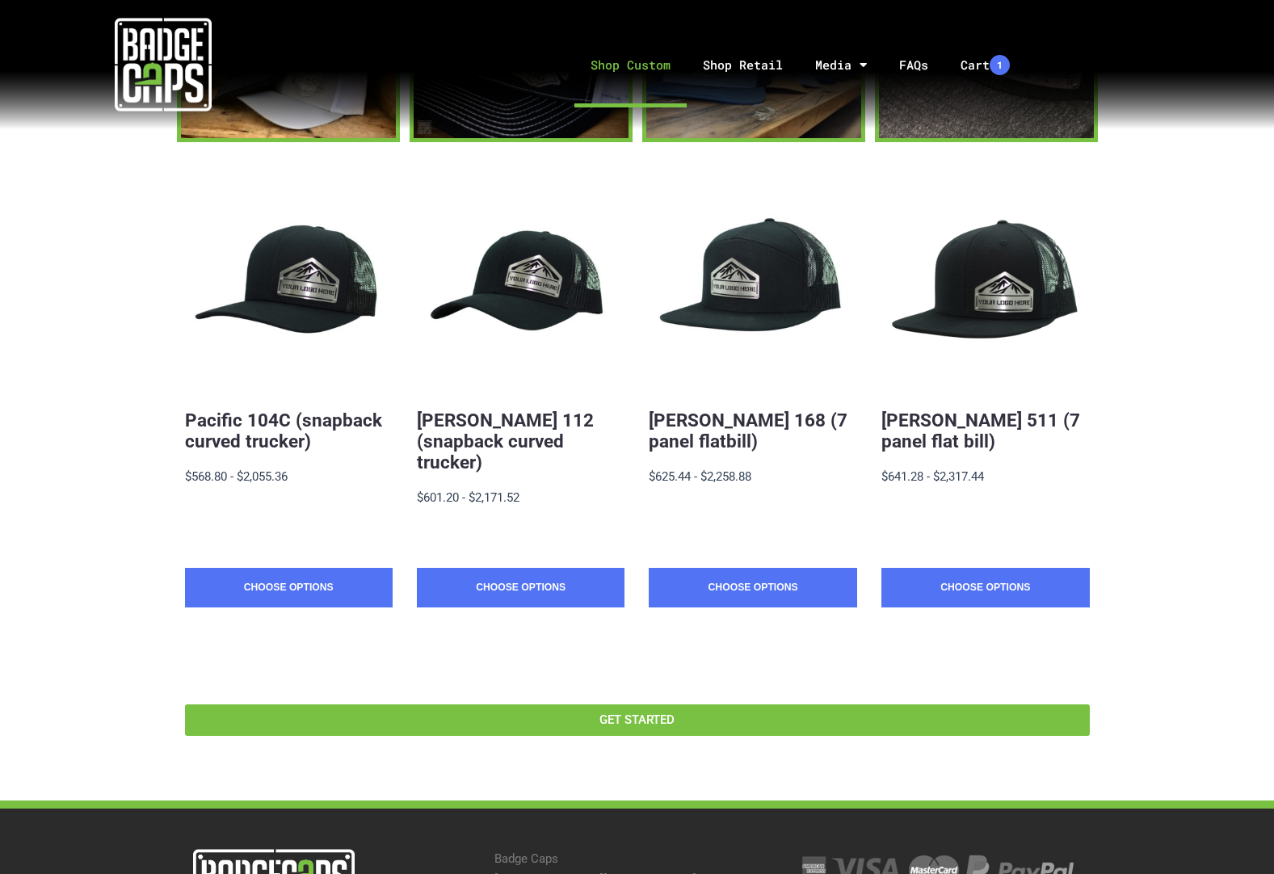
scroll to position [378, 0]
